Goal: Information Seeking & Learning: Learn about a topic

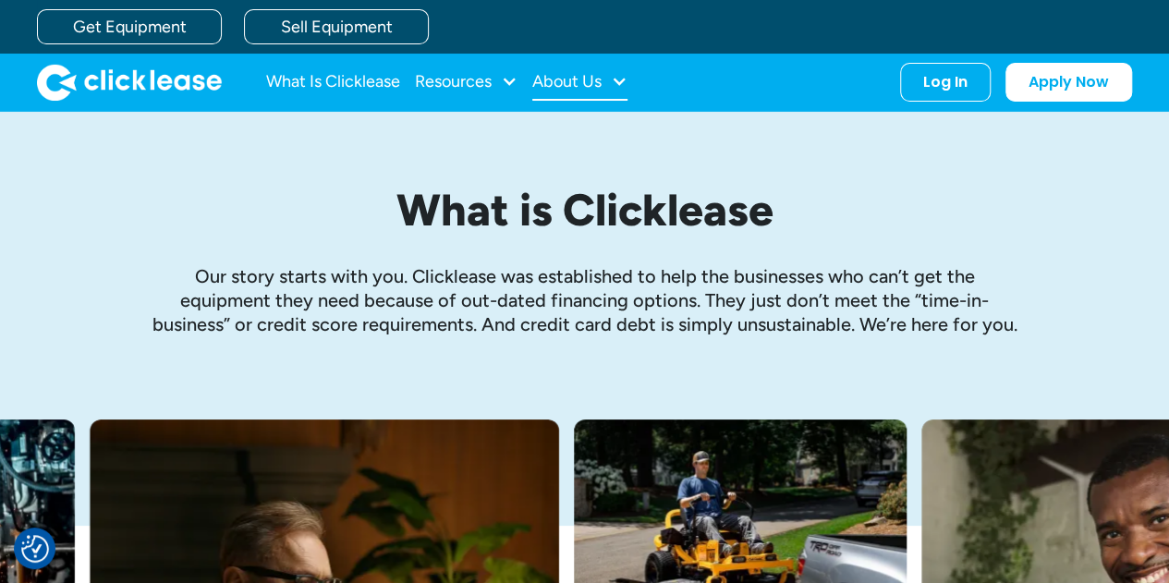
click at [600, 81] on div "About Us" at bounding box center [566, 81] width 69 height 0
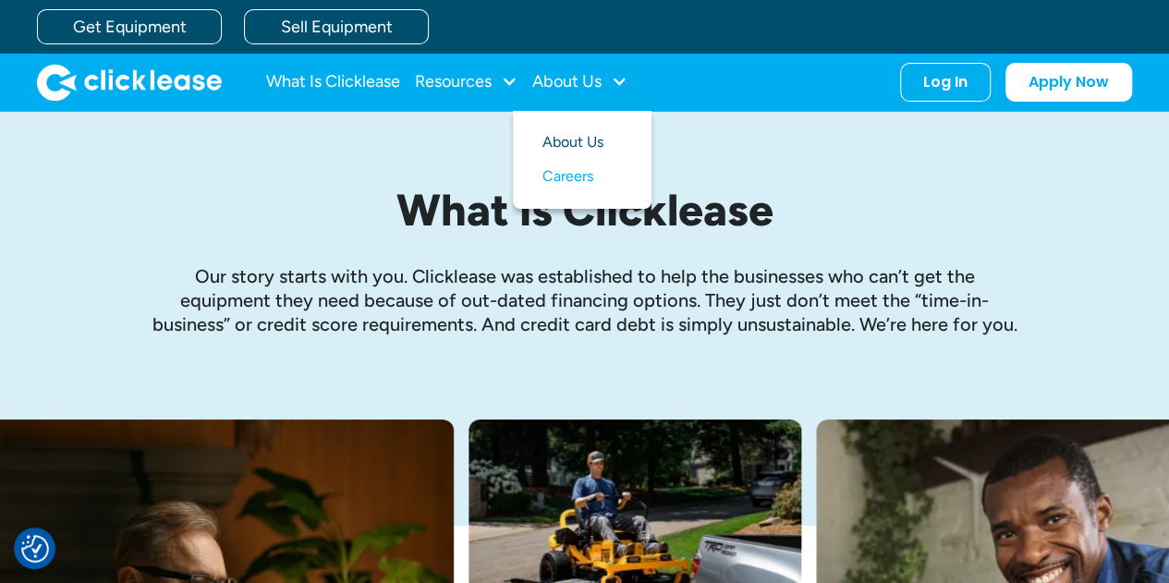
click at [580, 147] on link "About Us" at bounding box center [581, 143] width 79 height 34
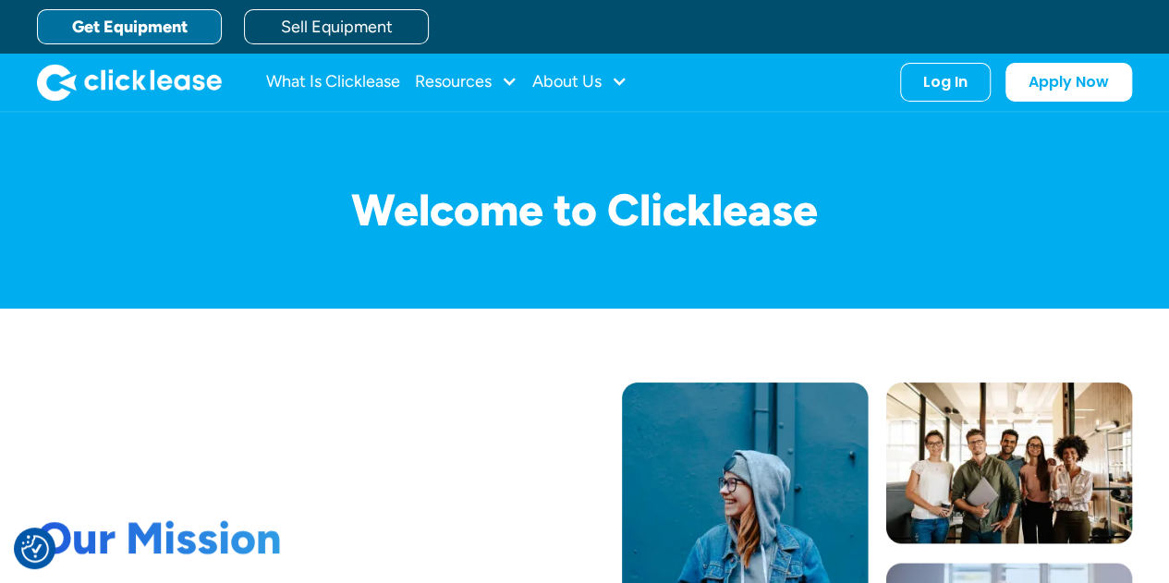
click at [154, 40] on link "Get Equipment" at bounding box center [129, 26] width 185 height 35
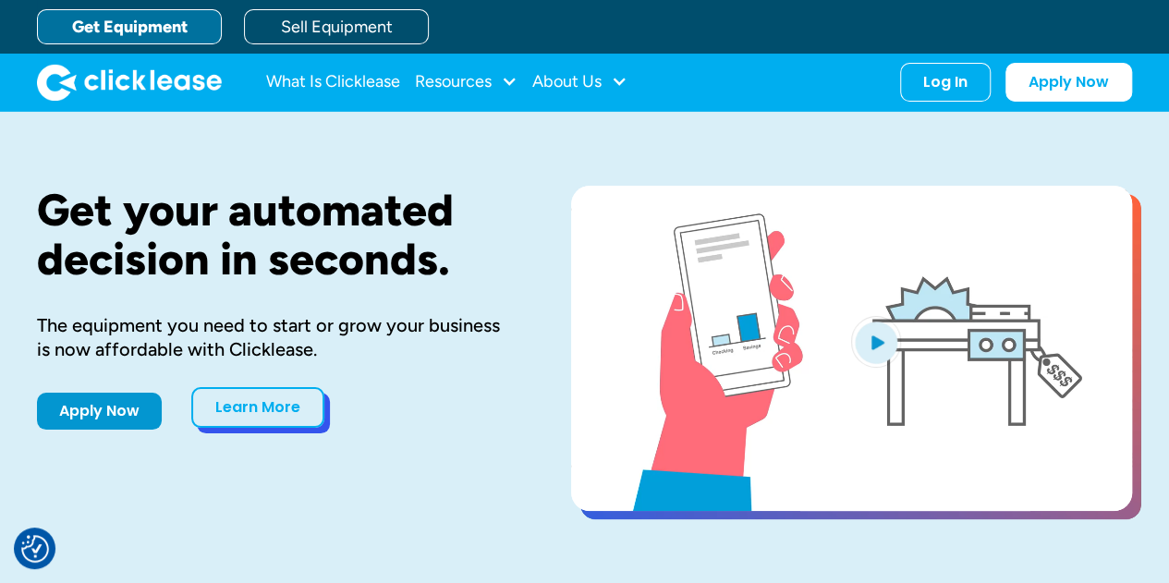
click at [289, 403] on link "Learn More" at bounding box center [257, 407] width 133 height 41
